Goal: Purchase product/service

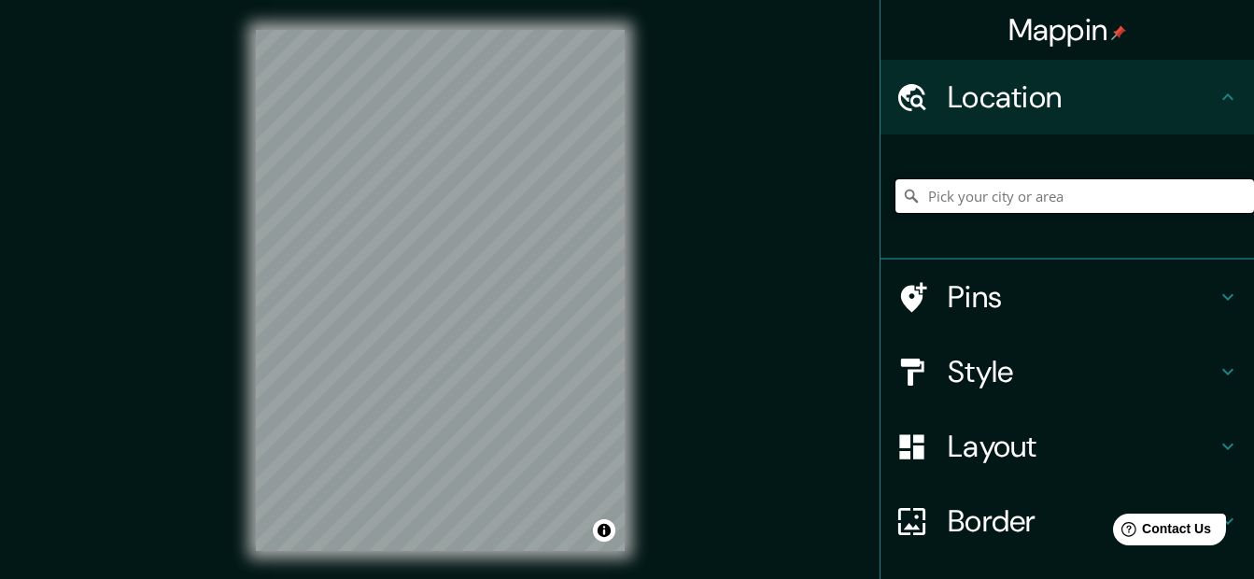
click at [1040, 196] on input "Pick your city or area" at bounding box center [1075, 196] width 359 height 34
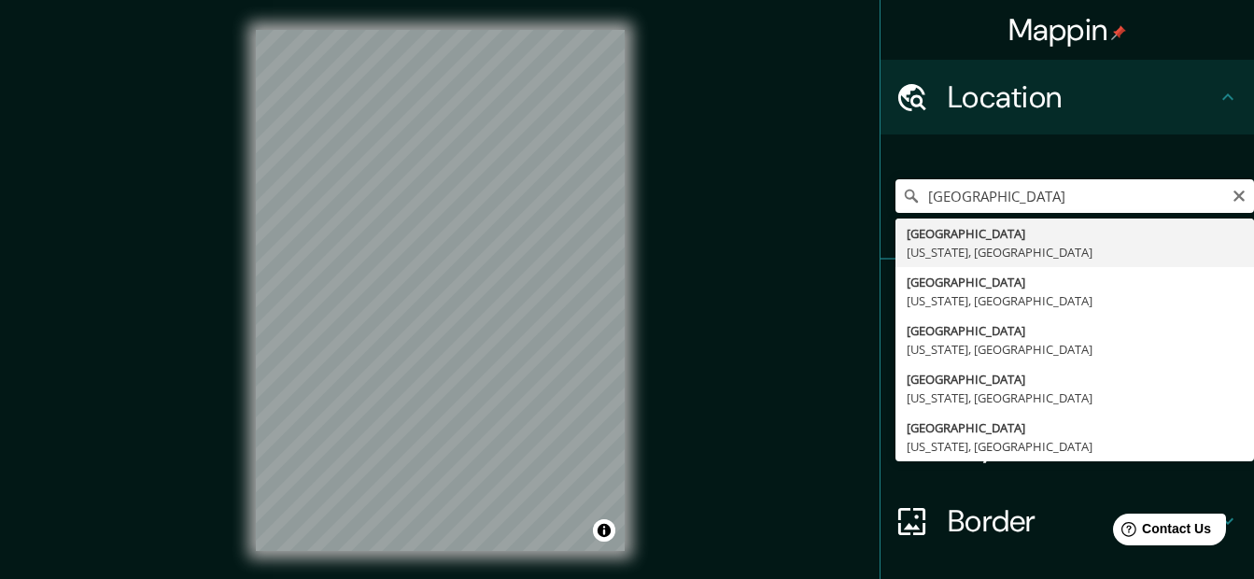
type input "[GEOGRAPHIC_DATA], [US_STATE], [GEOGRAPHIC_DATA]"
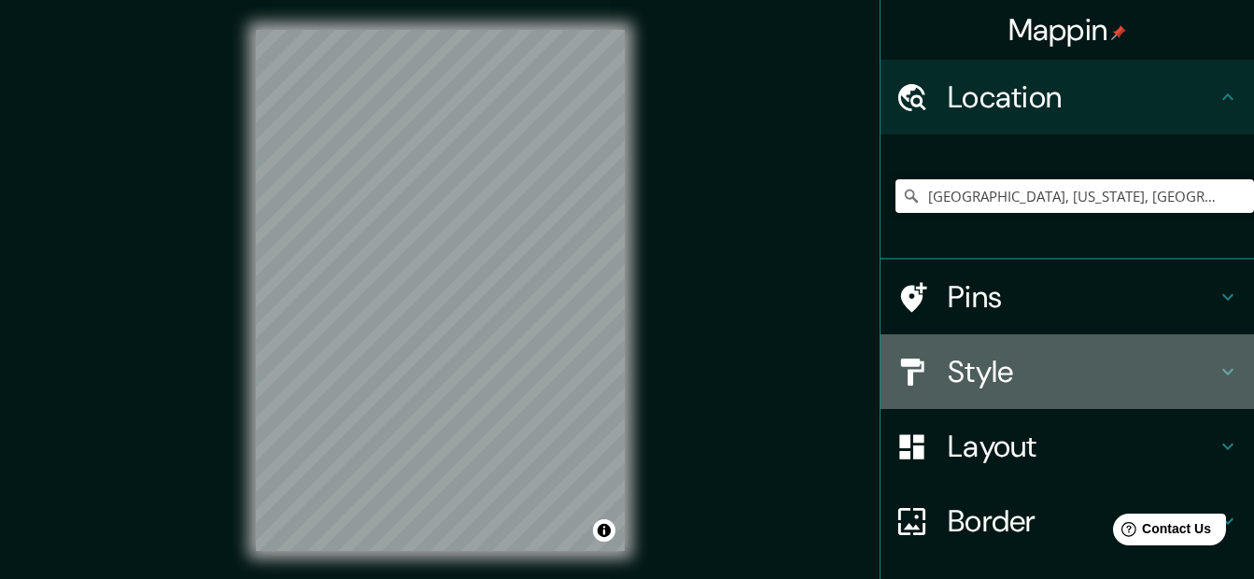
click at [957, 374] on h4 "Style" at bounding box center [1082, 371] width 269 height 37
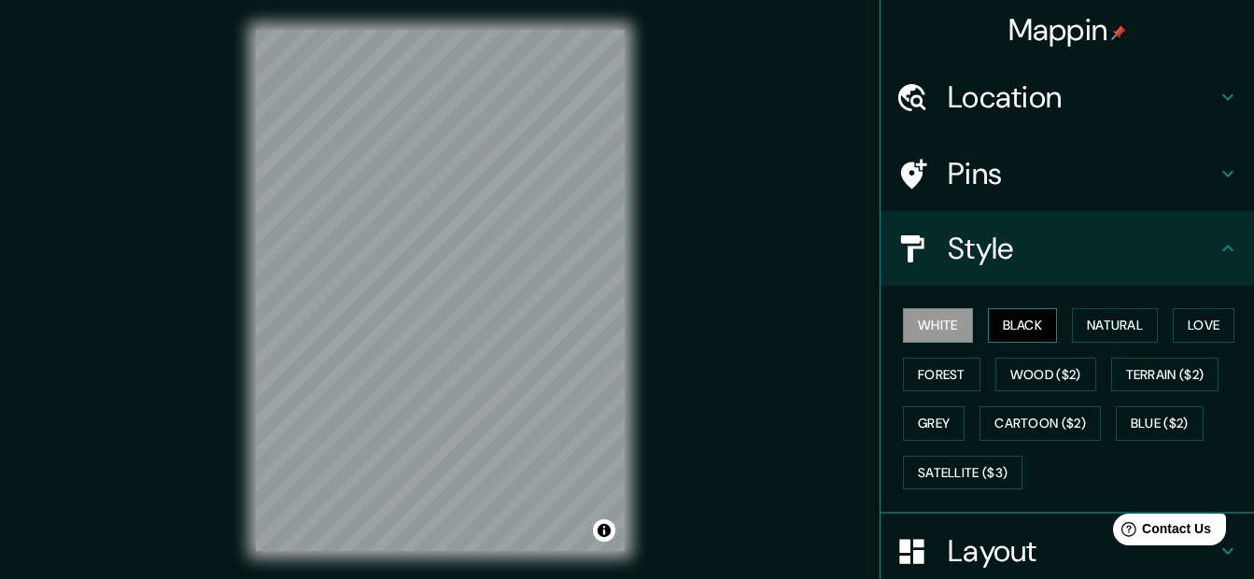
click at [1018, 332] on button "Black" at bounding box center [1023, 325] width 70 height 35
click at [1101, 324] on button "Natural" at bounding box center [1115, 325] width 86 height 35
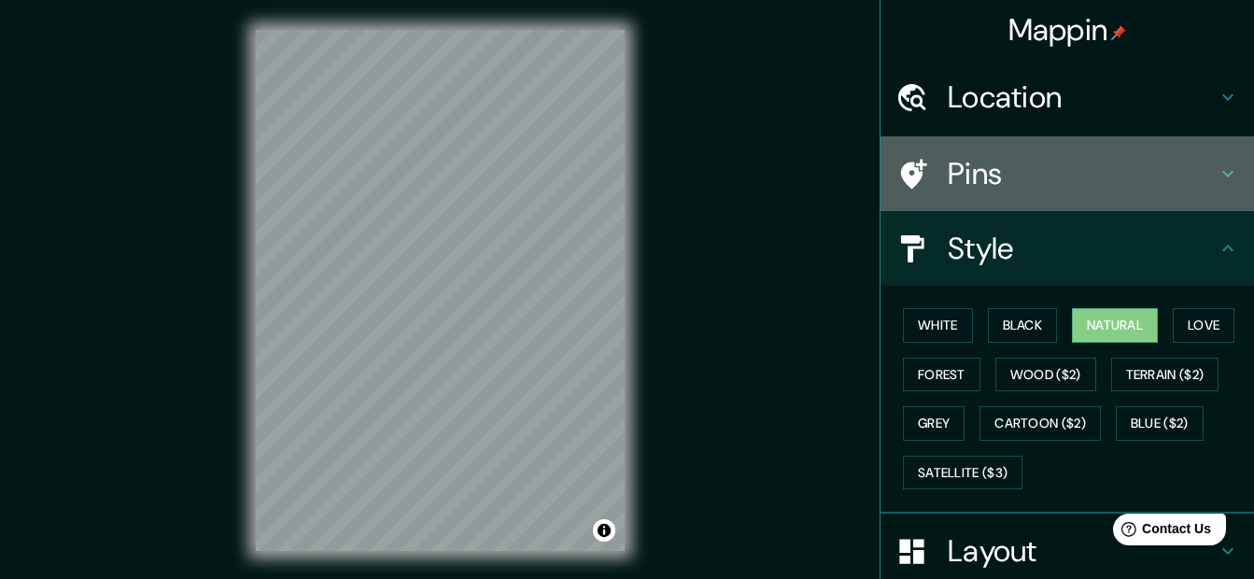
click at [948, 171] on h4 "Pins" at bounding box center [1082, 173] width 269 height 37
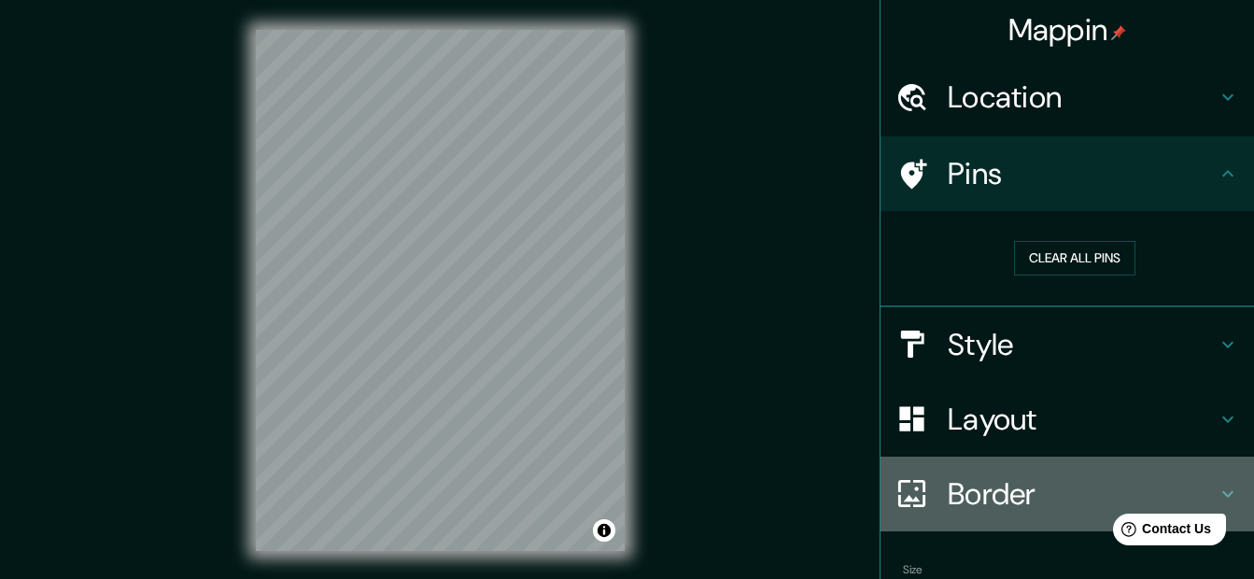
click at [955, 499] on h4 "Border" at bounding box center [1082, 493] width 269 height 37
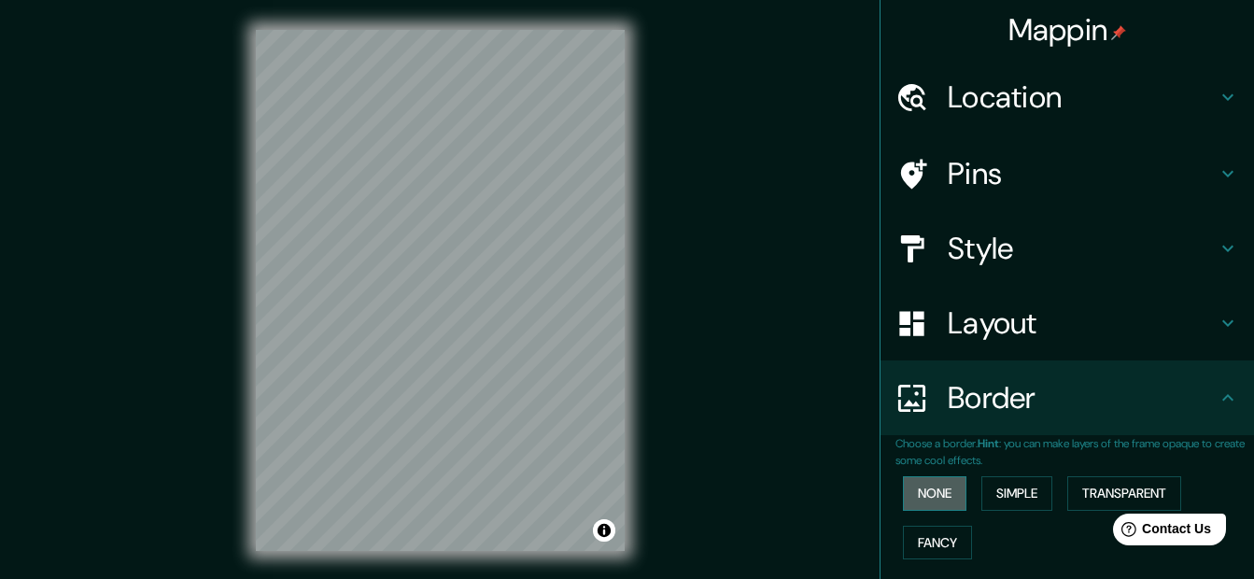
click at [923, 498] on button "None" at bounding box center [935, 493] width 64 height 35
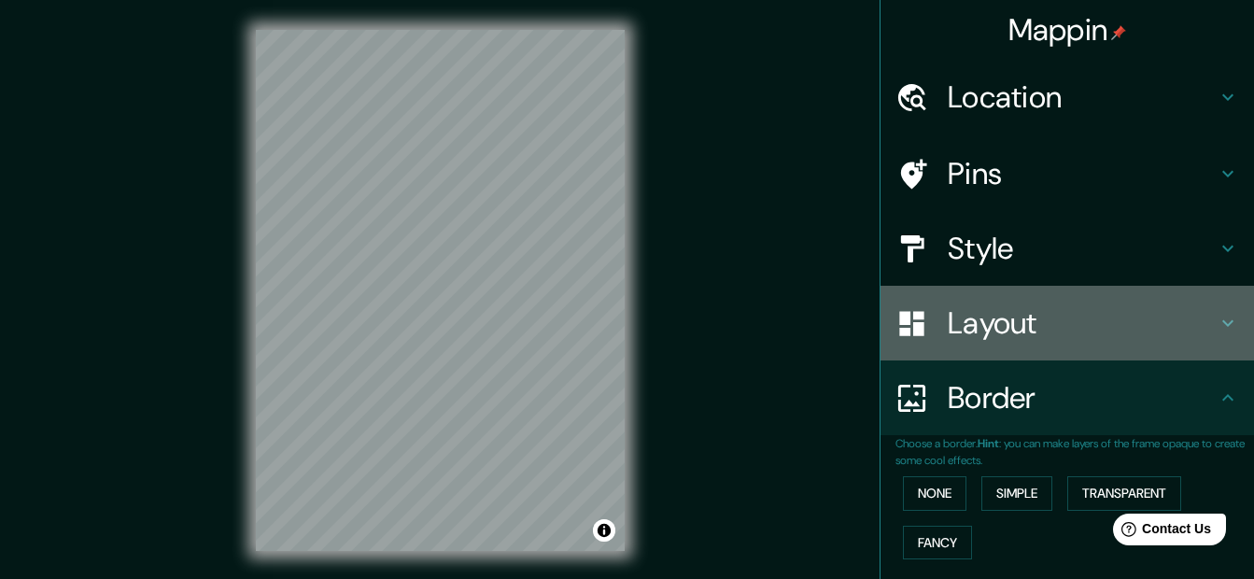
click at [950, 330] on h4 "Layout" at bounding box center [1082, 322] width 269 height 37
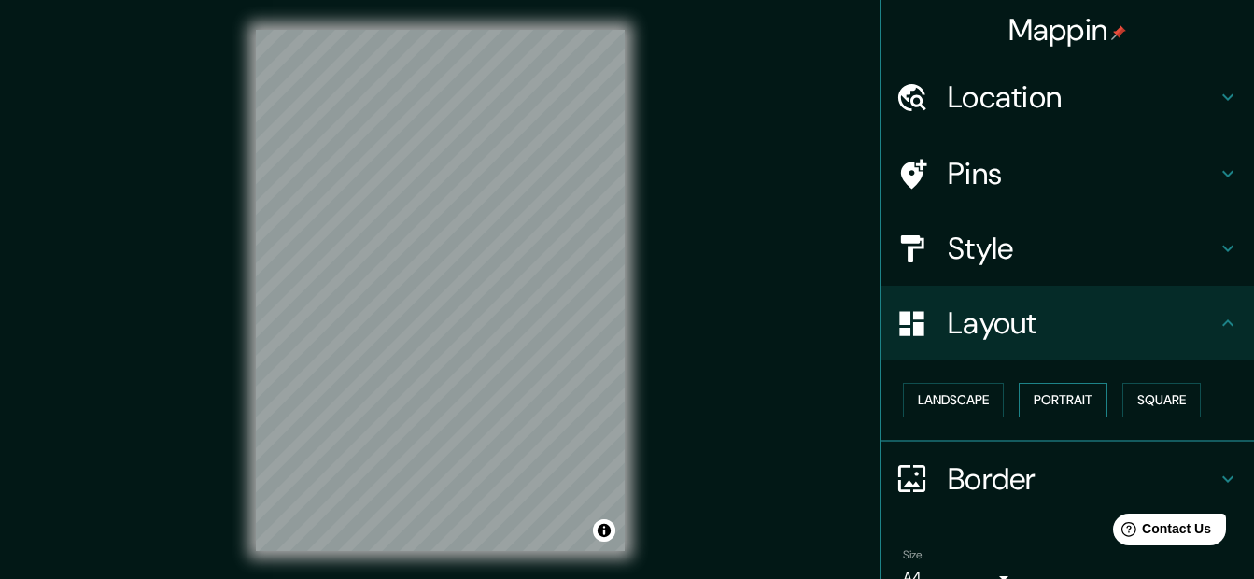
click at [1057, 401] on button "Portrait" at bounding box center [1063, 400] width 89 height 35
